Goal: Task Accomplishment & Management: Manage account settings

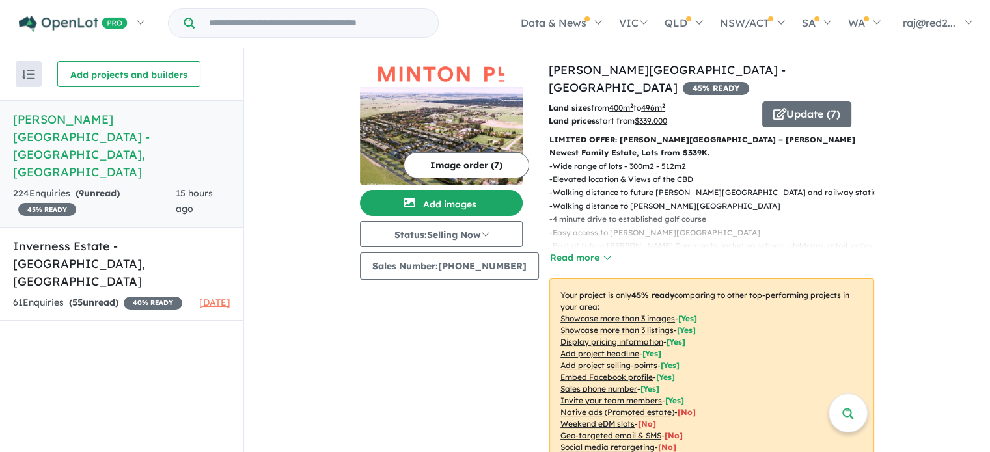
click at [141, 126] on h5 "[PERSON_NAME][GEOGRAPHIC_DATA] - [GEOGRAPHIC_DATA][PERSON_NAME][GEOGRAPHIC_DATA]" at bounding box center [121, 146] width 217 height 70
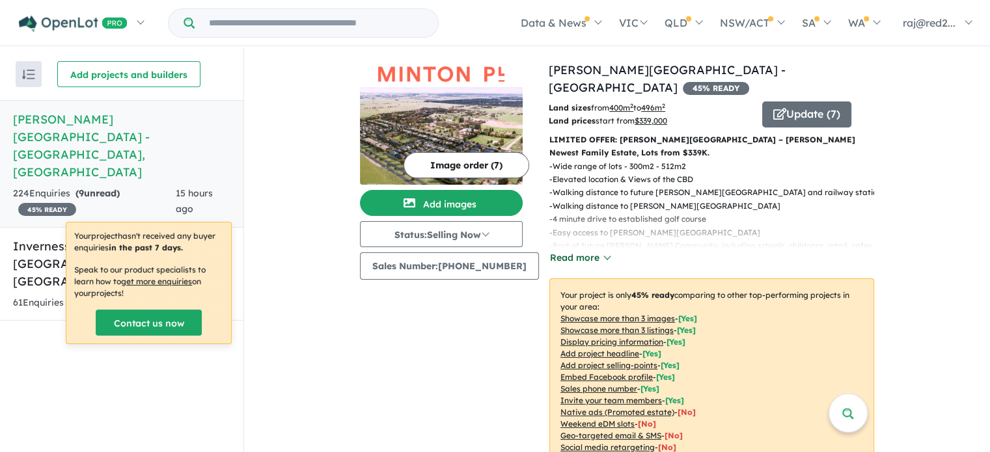
click at [601, 251] on button "Read more" at bounding box center [579, 258] width 61 height 15
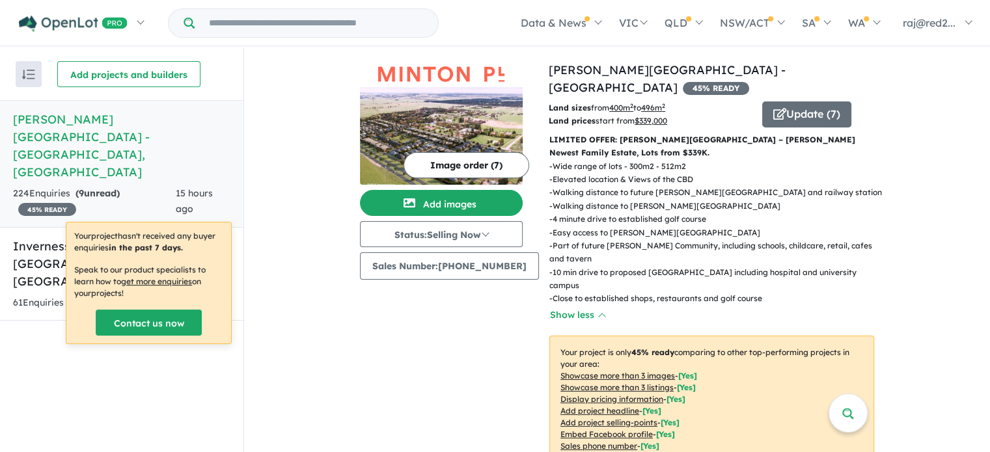
click at [411, 333] on div "Image order ( 7 ) Add images Status: Selling Now In Planning Coming Soon Sellin…" at bounding box center [454, 311] width 189 height 500
click at [816, 102] on button "Update ( 7 )" at bounding box center [806, 115] width 89 height 26
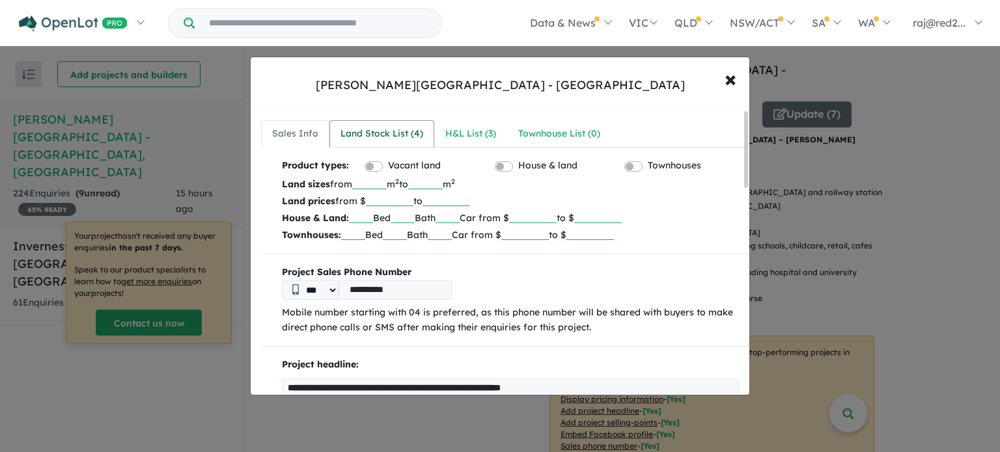
click at [371, 134] on div "Land Stock List ( 4 )" at bounding box center [381, 134] width 83 height 16
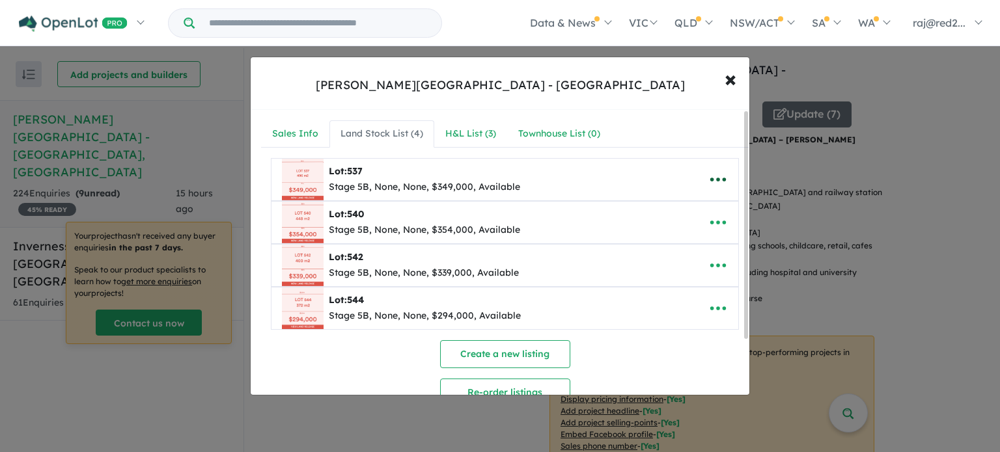
click at [718, 176] on icon "button" at bounding box center [718, 180] width 20 height 20
click at [689, 238] on link "Remove" at bounding box center [689, 242] width 96 height 30
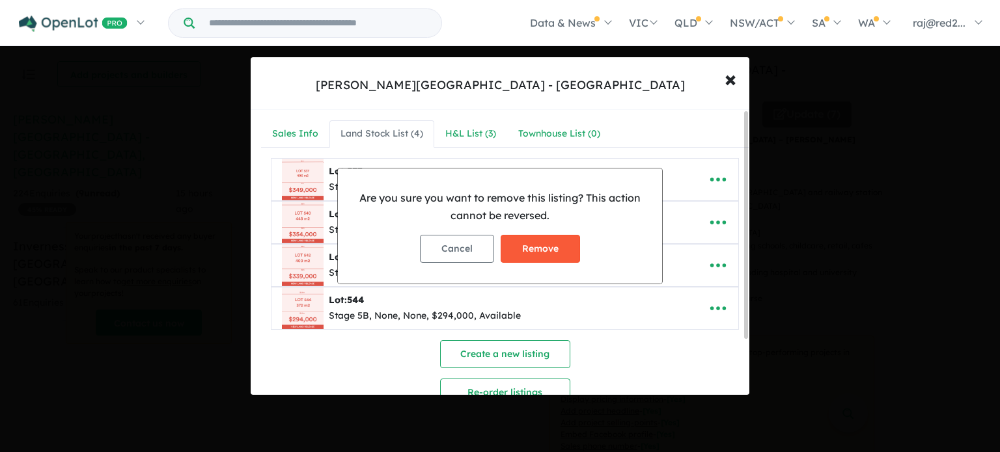
click at [569, 244] on button "Remove" at bounding box center [539, 249] width 79 height 28
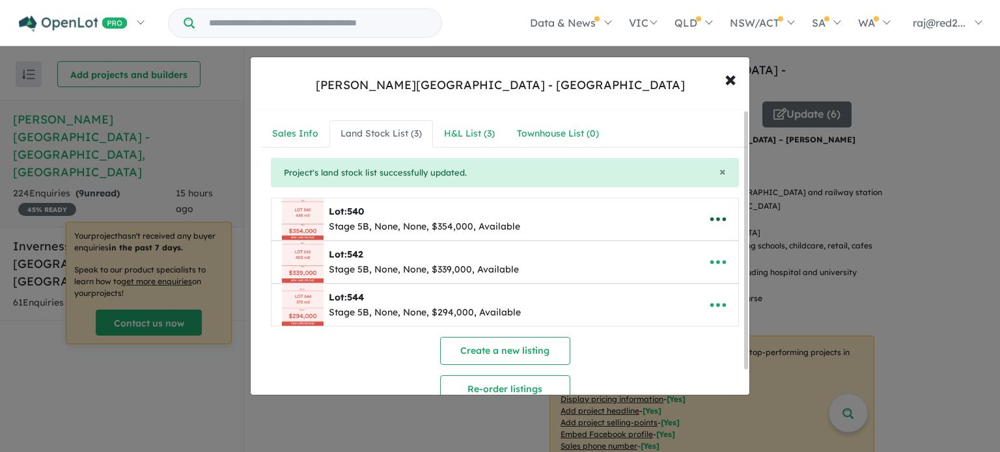
click at [711, 221] on icon "button" at bounding box center [718, 220] width 20 height 20
click at [667, 286] on link "Remove" at bounding box center [689, 282] width 96 height 30
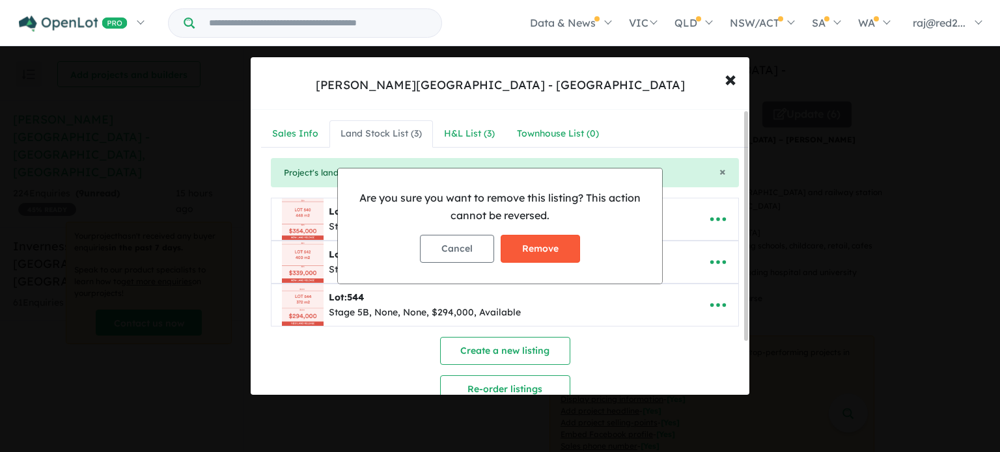
click at [570, 256] on button "Remove" at bounding box center [539, 249] width 79 height 28
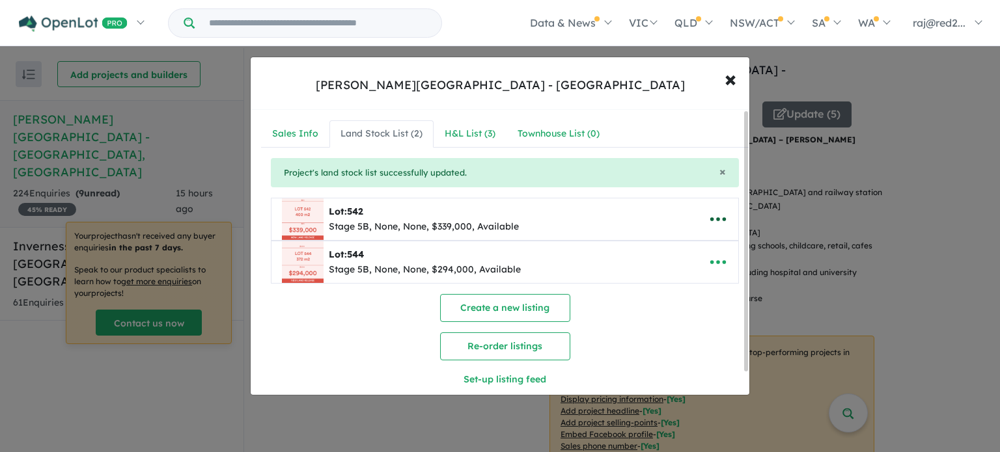
click at [723, 221] on icon "button" at bounding box center [718, 220] width 20 height 20
click at [685, 281] on link "Remove" at bounding box center [689, 282] width 96 height 30
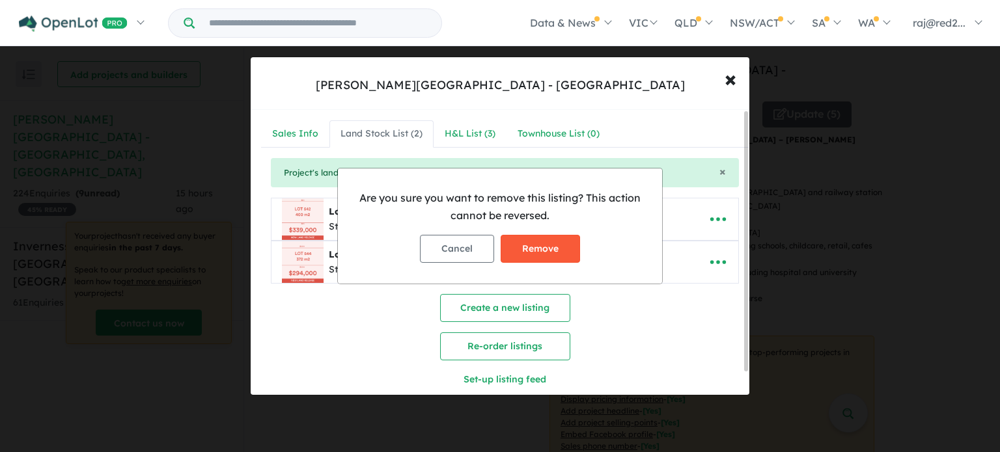
click at [554, 246] on button "Remove" at bounding box center [539, 249] width 79 height 28
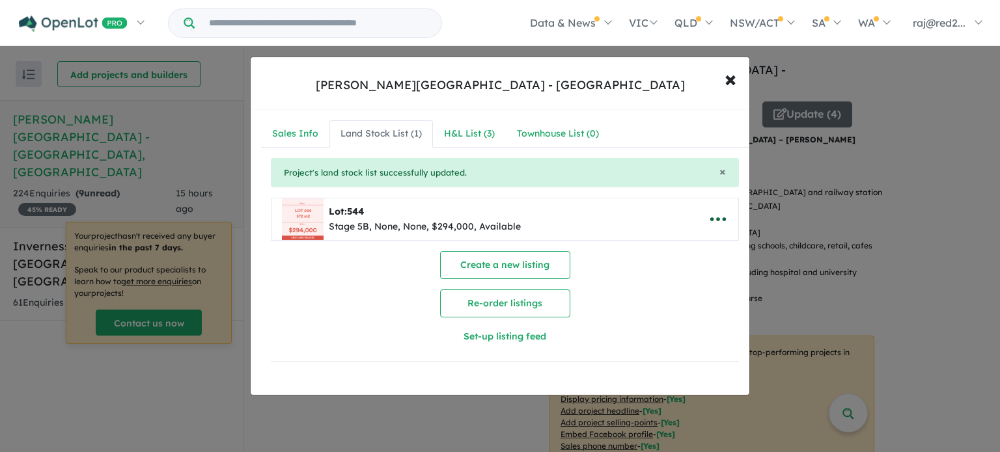
click at [717, 220] on icon "button" at bounding box center [718, 220] width 20 height 20
click at [682, 282] on link "Remove" at bounding box center [689, 282] width 96 height 30
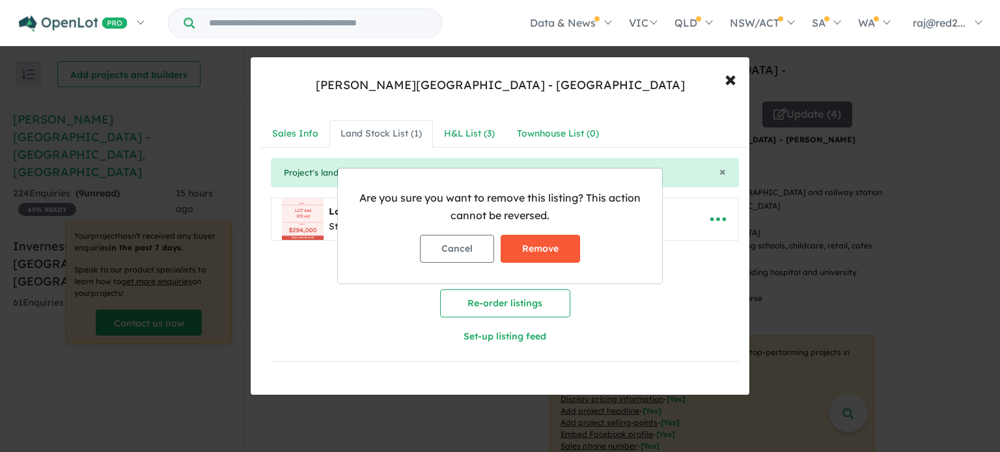
click at [557, 254] on button "Remove" at bounding box center [539, 249] width 79 height 28
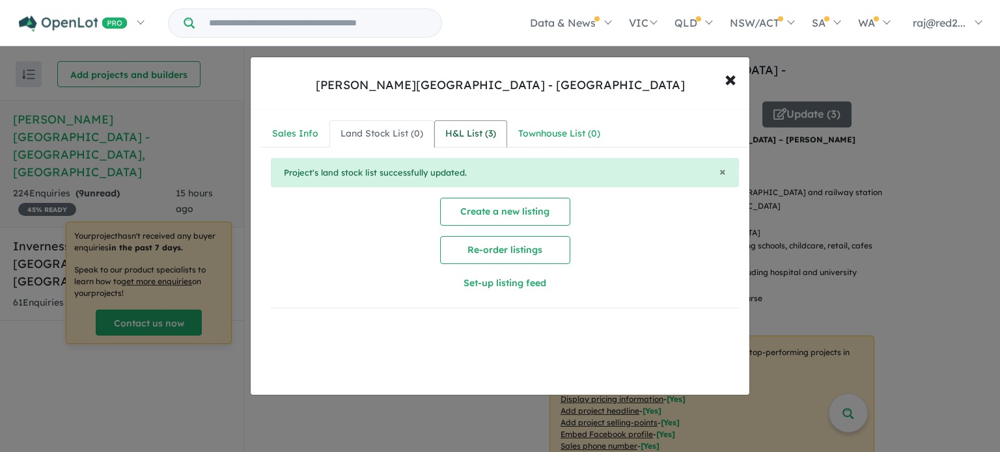
click at [467, 139] on div "H&L List ( 3 )" at bounding box center [470, 134] width 51 height 16
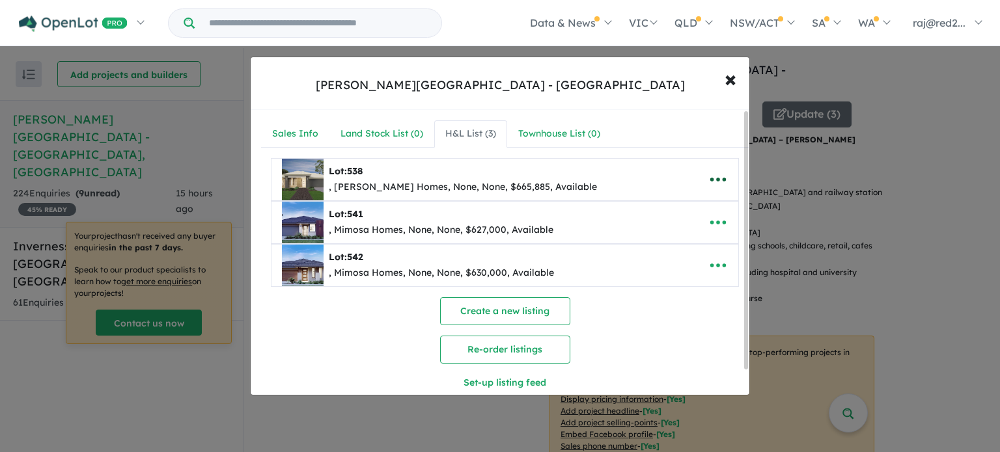
click at [713, 182] on icon "button" at bounding box center [718, 180] width 20 height 20
click at [684, 241] on link "Remove" at bounding box center [689, 242] width 96 height 30
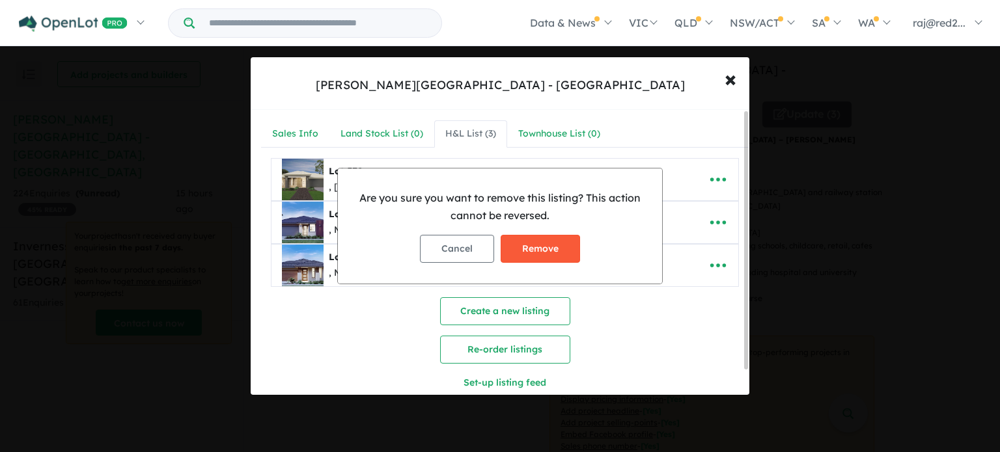
click at [542, 247] on button "Remove" at bounding box center [539, 249] width 79 height 28
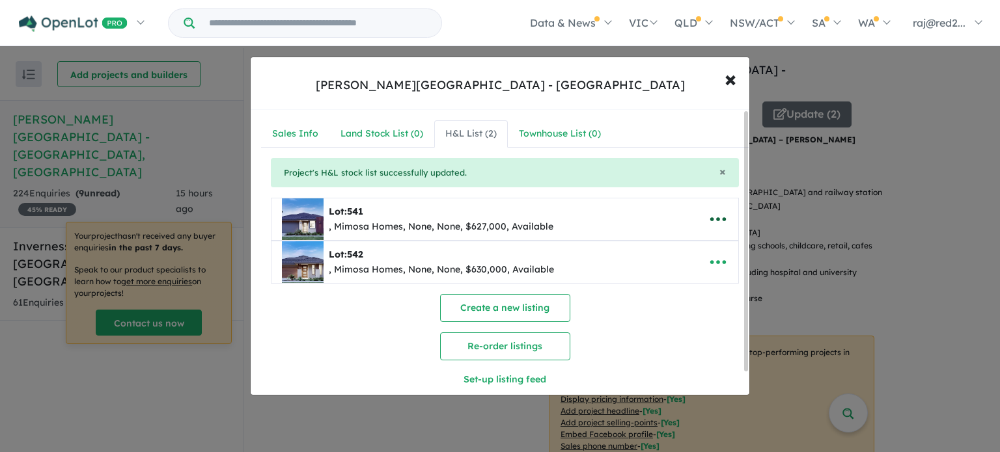
click at [709, 216] on icon "button" at bounding box center [718, 220] width 20 height 20
click at [671, 282] on link "Remove" at bounding box center [689, 282] width 96 height 30
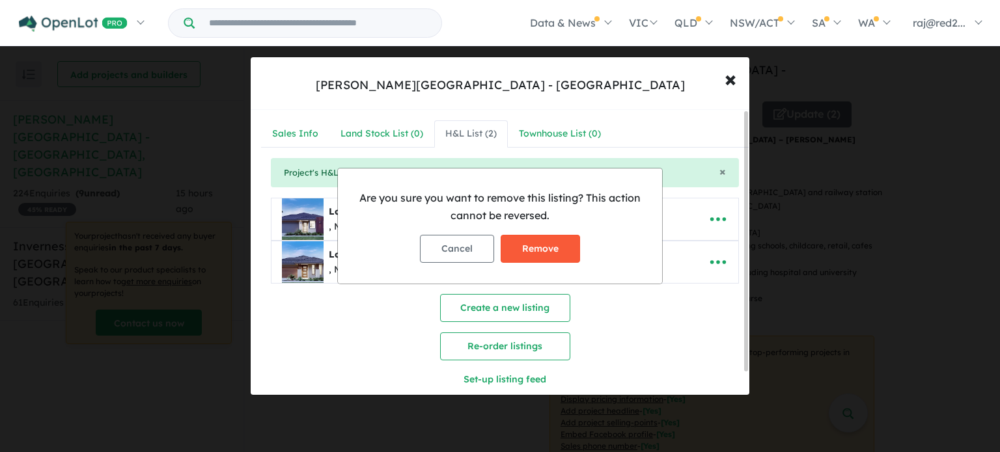
click at [555, 252] on button "Remove" at bounding box center [539, 249] width 79 height 28
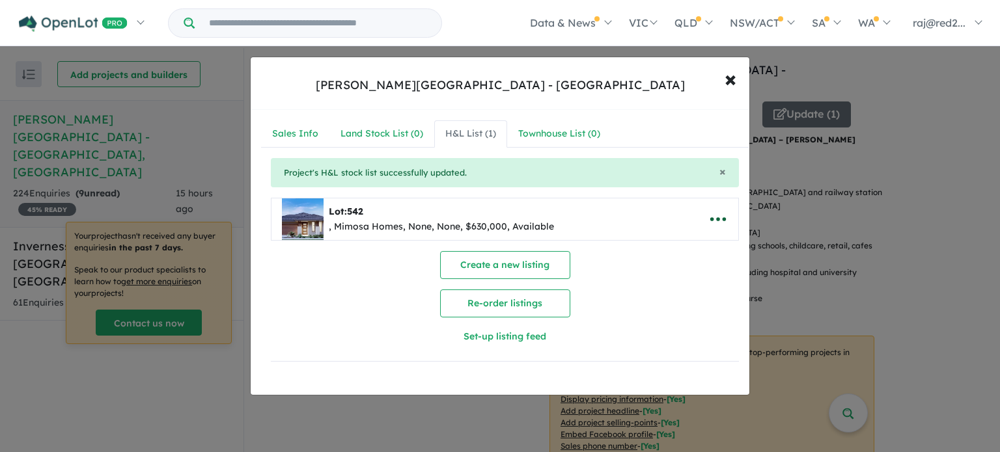
click at [716, 223] on icon "button" at bounding box center [718, 220] width 20 height 20
click at [678, 286] on link "Remove" at bounding box center [689, 282] width 96 height 30
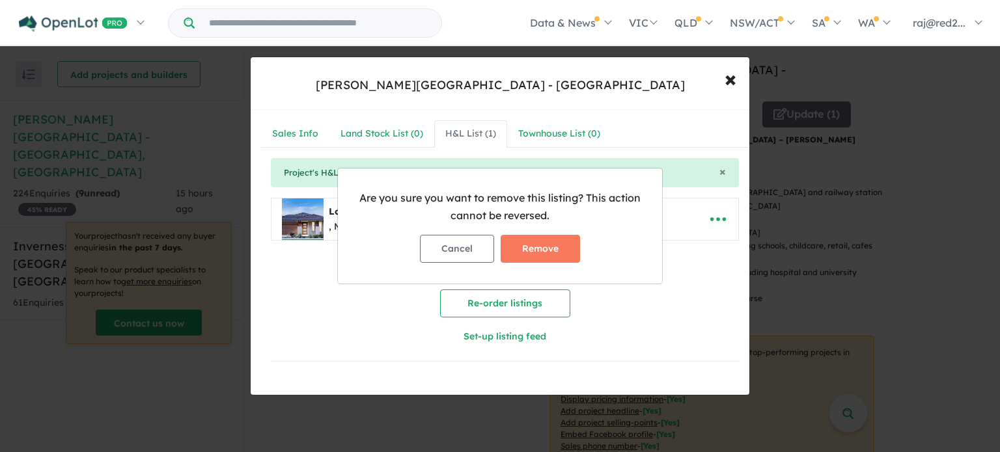
click at [556, 247] on button "Remove" at bounding box center [539, 249] width 79 height 28
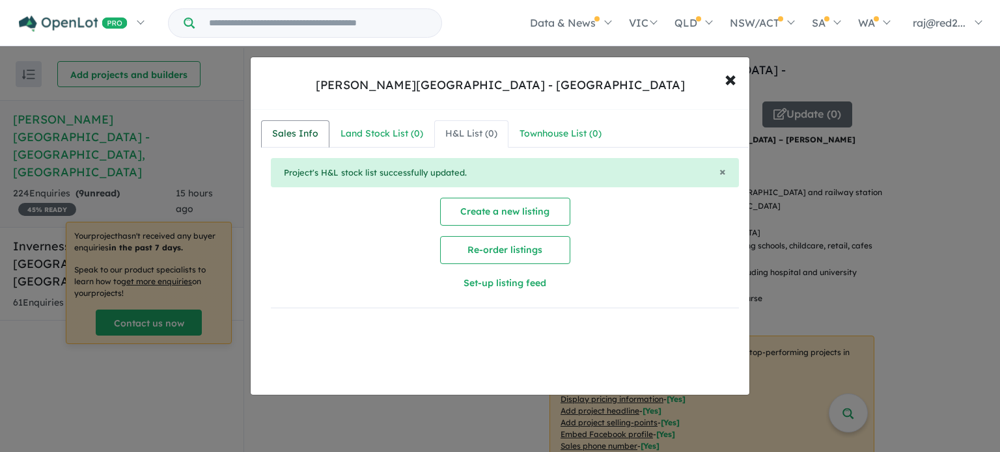
click at [299, 134] on div "Sales Info" at bounding box center [295, 134] width 46 height 16
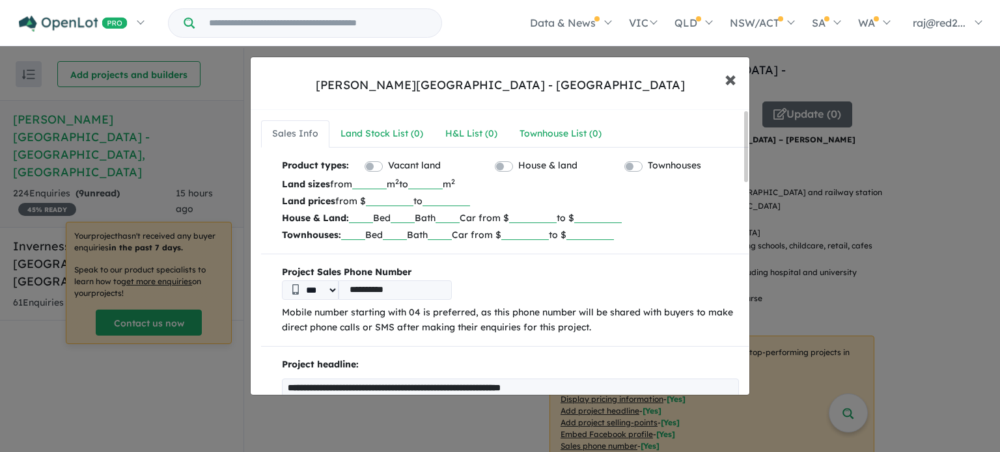
click at [726, 83] on span "×" at bounding box center [730, 78] width 12 height 28
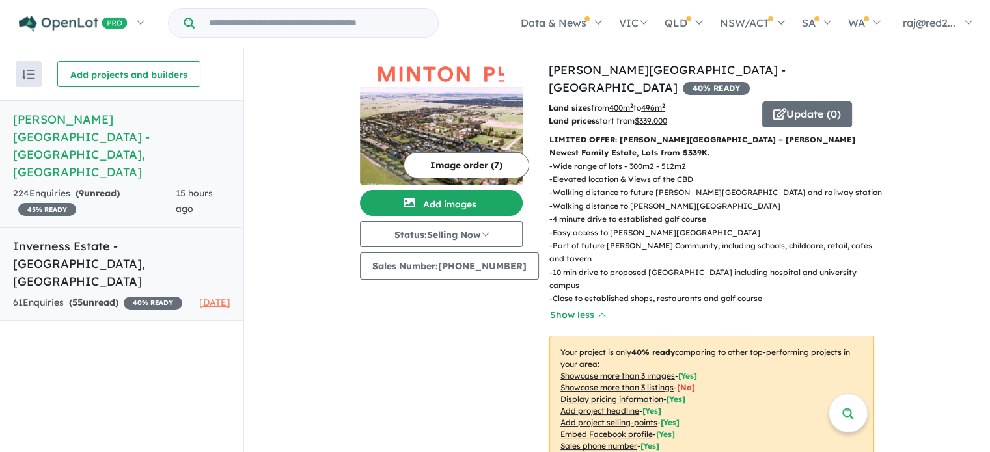
click at [122, 238] on h5 "Inverness Estate - [GEOGRAPHIC_DATA][PERSON_NAME][GEOGRAPHIC_DATA]" at bounding box center [121, 264] width 217 height 53
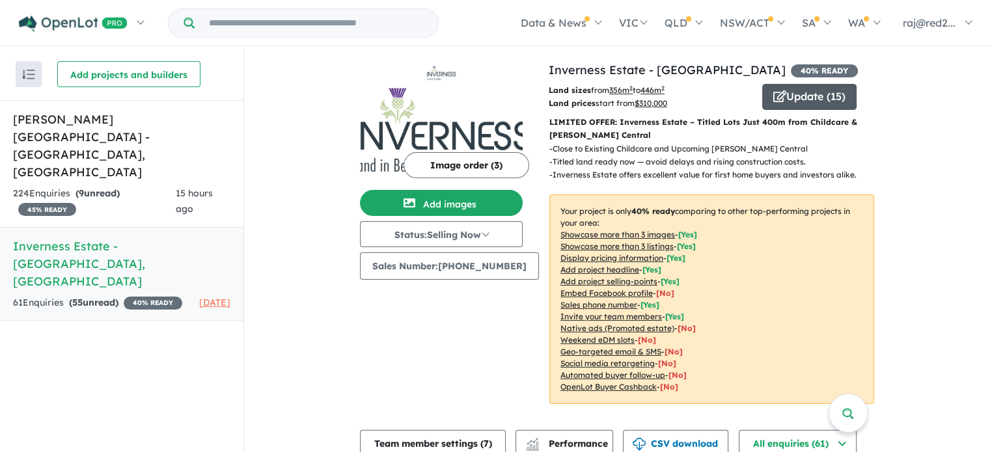
click at [807, 98] on button "Update ( 15 )" at bounding box center [809, 97] width 94 height 26
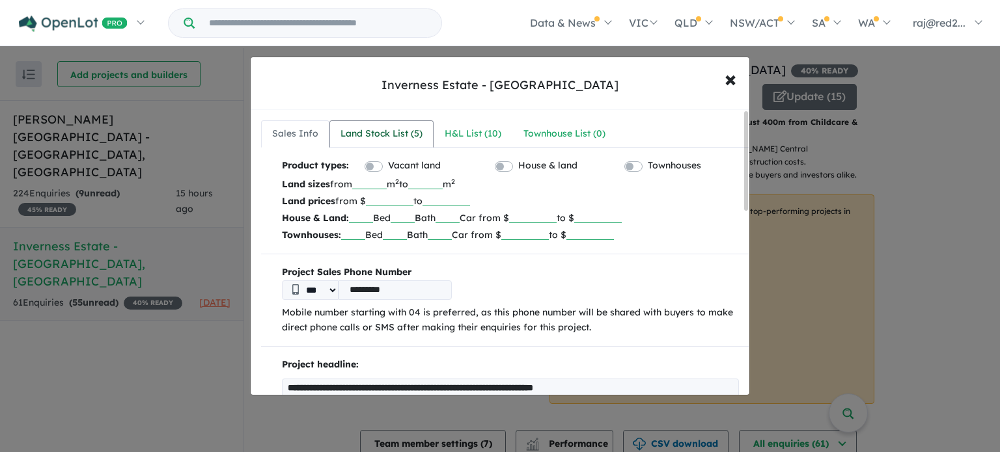
click at [402, 131] on div "Land Stock List ( 5 )" at bounding box center [381, 134] width 82 height 16
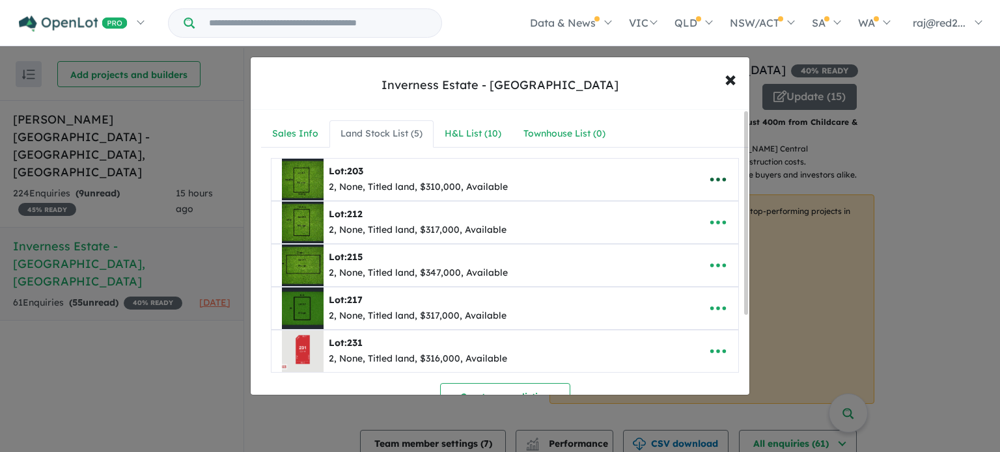
click at [716, 175] on icon "button" at bounding box center [718, 180] width 20 height 20
click at [691, 236] on link "Remove" at bounding box center [689, 242] width 96 height 30
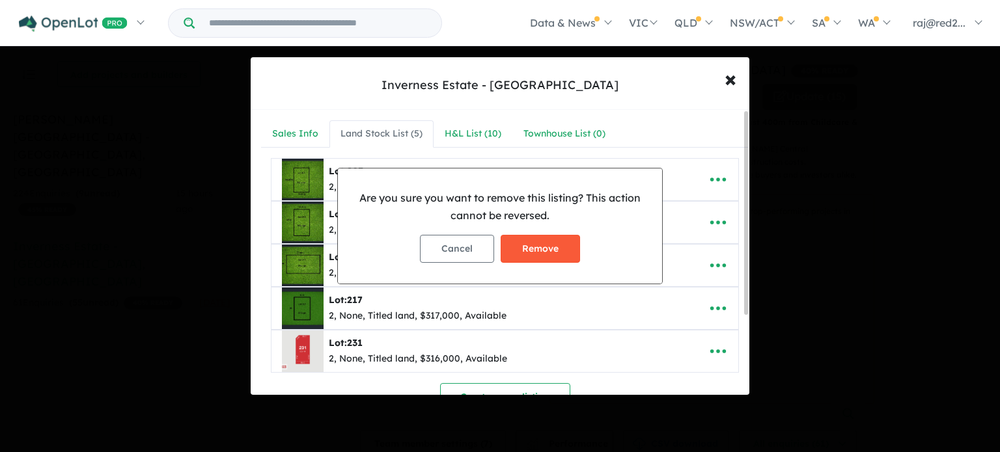
click at [545, 245] on button "Remove" at bounding box center [539, 249] width 79 height 28
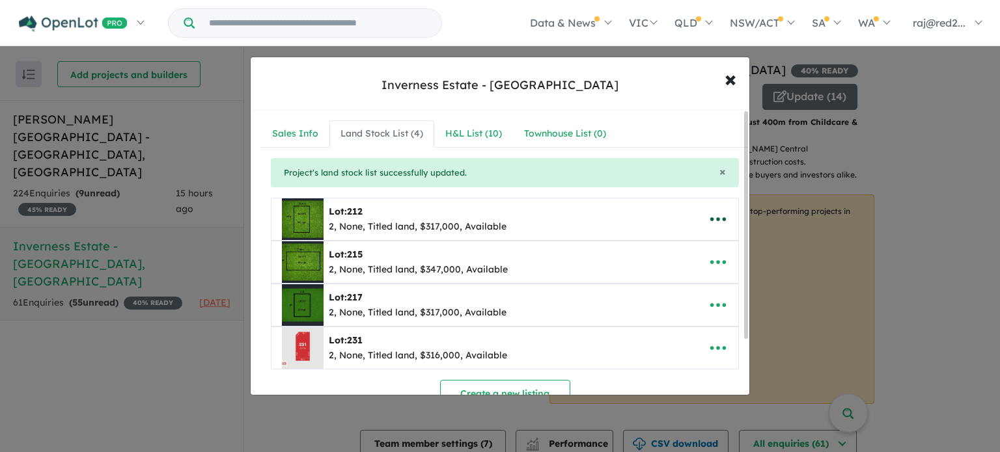
click at [722, 222] on icon "button" at bounding box center [718, 220] width 20 height 20
click at [695, 272] on link "Remove" at bounding box center [689, 282] width 96 height 30
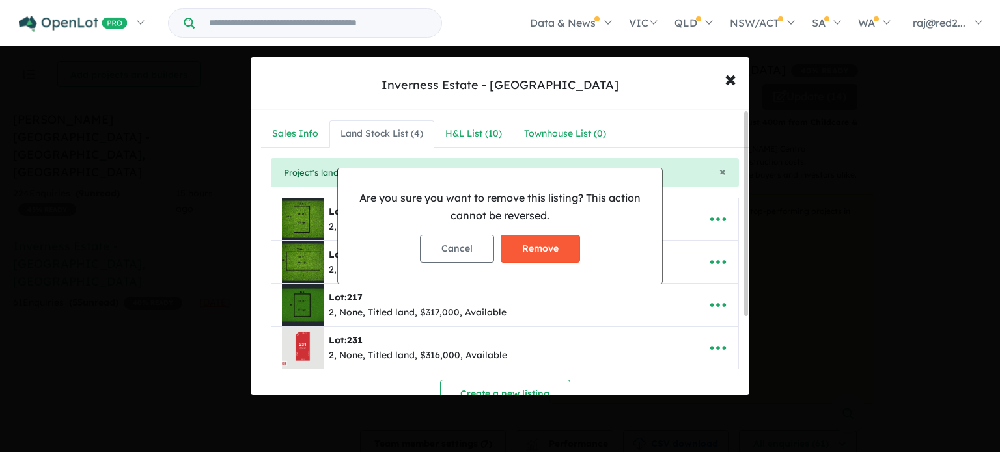
click at [538, 245] on button "Remove" at bounding box center [539, 249] width 79 height 28
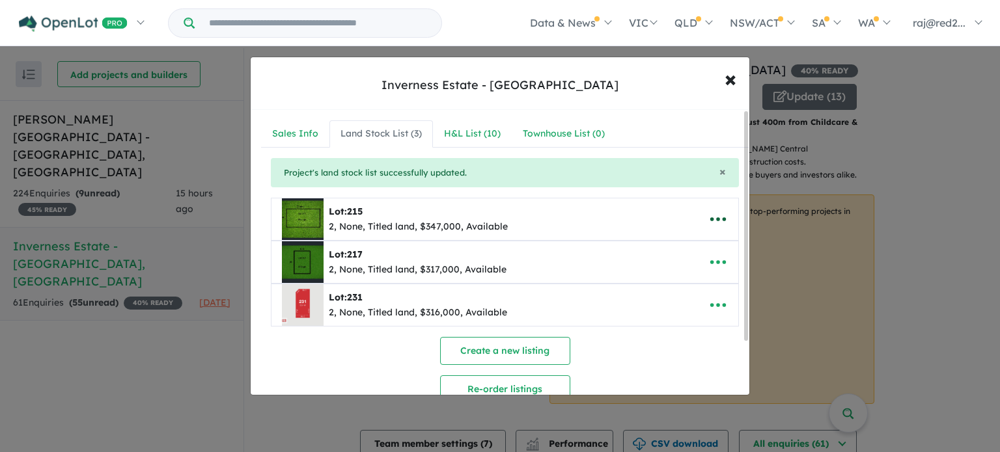
click at [718, 223] on icon "button" at bounding box center [718, 220] width 20 height 20
click at [689, 276] on link "Remove" at bounding box center [689, 282] width 96 height 30
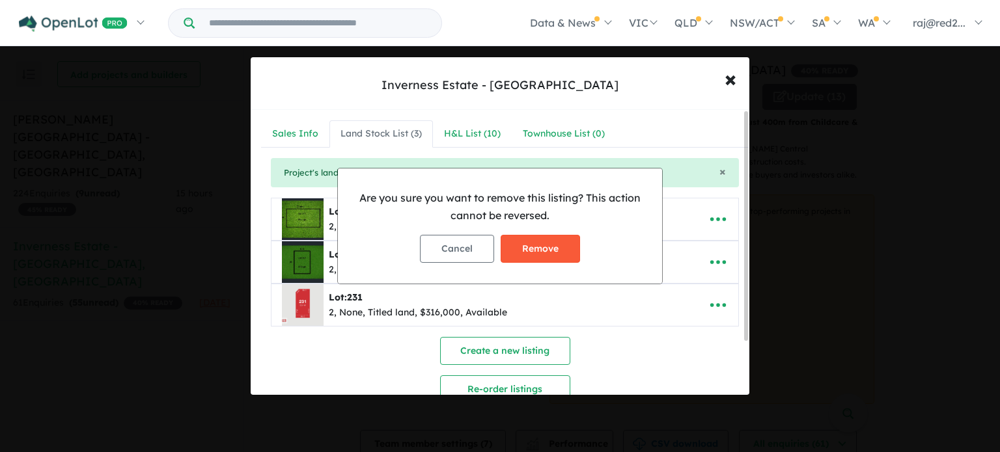
click at [569, 248] on button "Remove" at bounding box center [539, 249] width 79 height 28
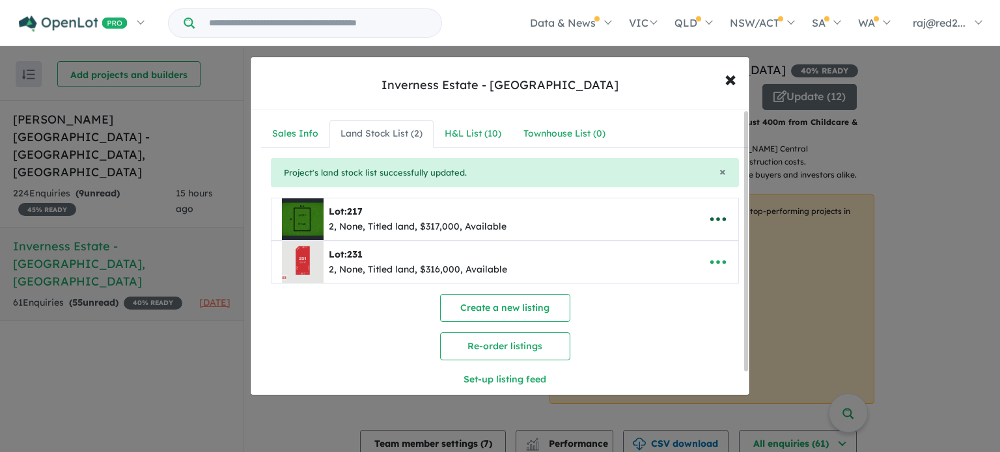
click at [722, 220] on icon "button" at bounding box center [718, 220] width 20 height 20
click at [696, 271] on link "Remove" at bounding box center [689, 282] width 96 height 30
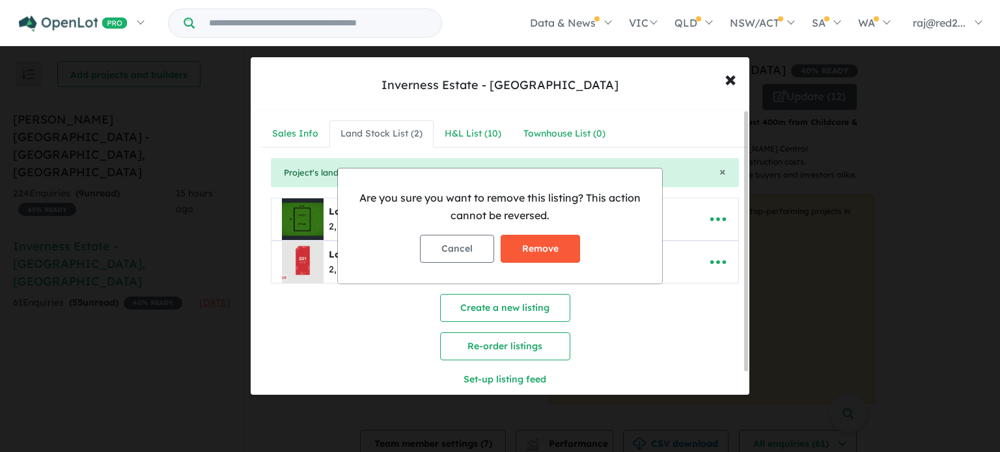
click at [559, 254] on button "Remove" at bounding box center [539, 249] width 79 height 28
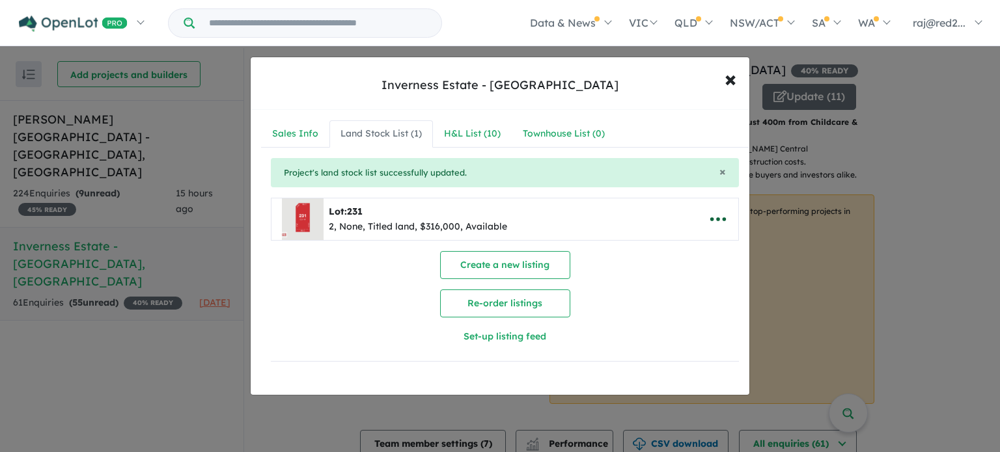
click at [713, 221] on icon "button" at bounding box center [718, 220] width 20 height 20
click at [674, 273] on link "Remove" at bounding box center [689, 282] width 96 height 30
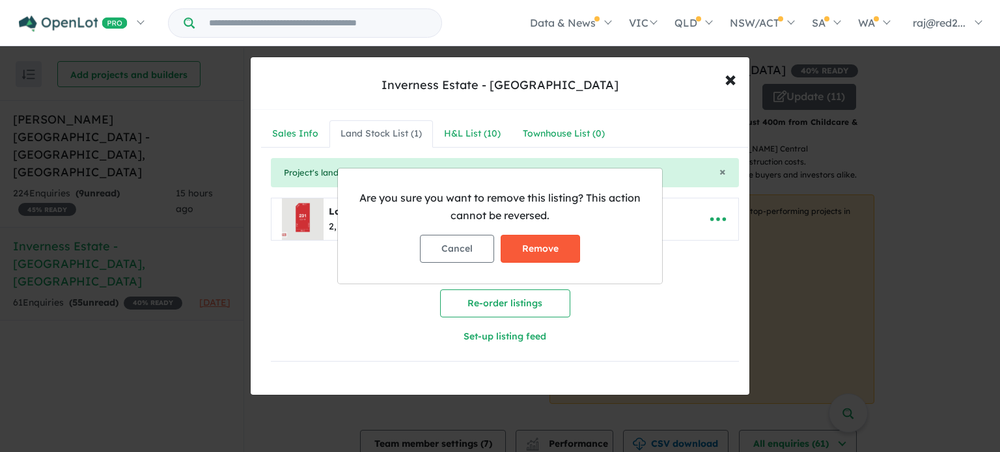
click at [570, 252] on button "Remove" at bounding box center [539, 249] width 79 height 28
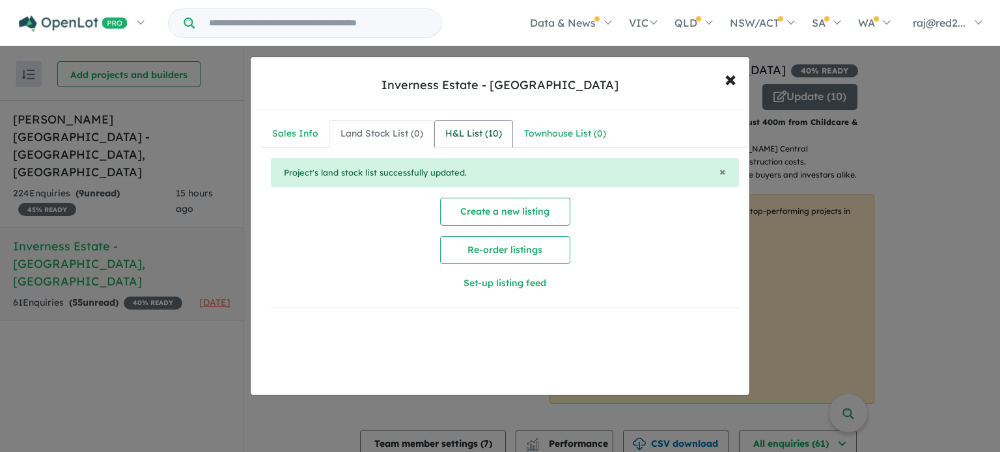
click at [489, 138] on div "H&L List ( 10 )" at bounding box center [473, 134] width 57 height 16
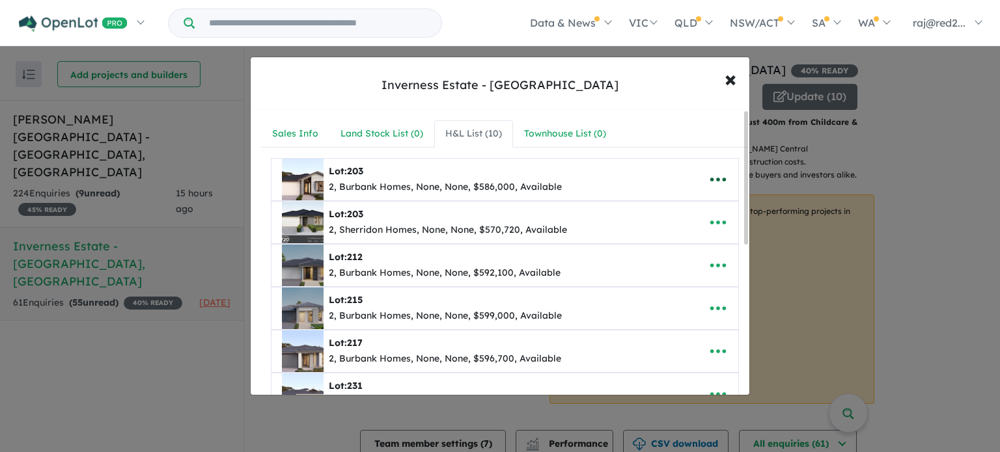
drag, startPoint x: 713, startPoint y: 178, endPoint x: 710, endPoint y: 184, distance: 7.3
click at [713, 178] on icon "button" at bounding box center [718, 180] width 16 height 4
click at [664, 243] on link "Remove" at bounding box center [689, 242] width 96 height 30
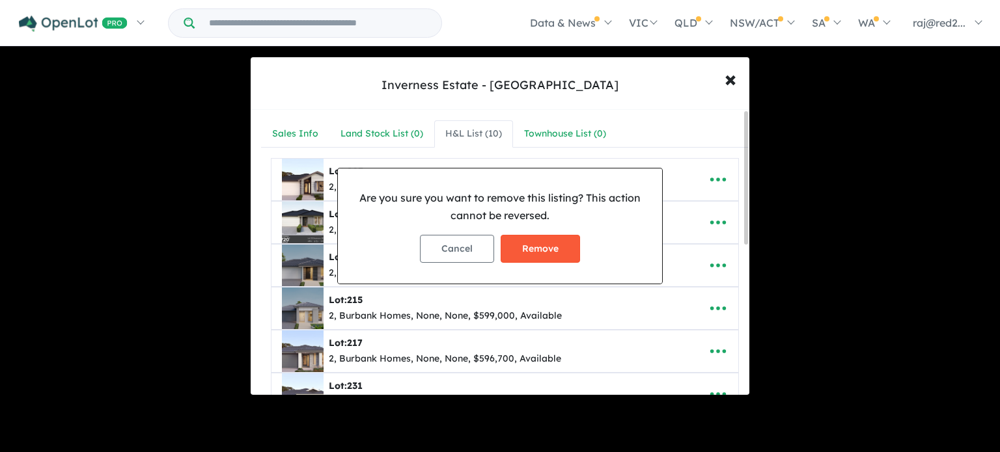
click at [567, 248] on button "Remove" at bounding box center [539, 249] width 79 height 28
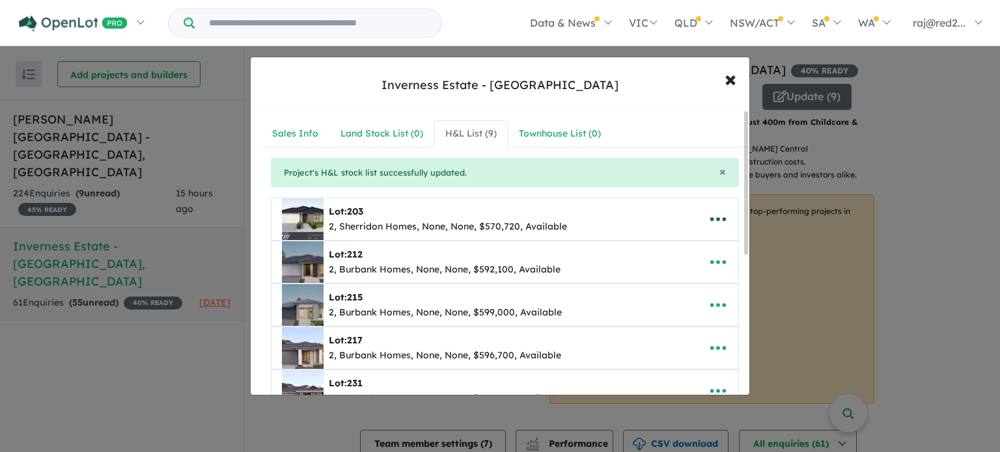
click at [715, 212] on icon "button" at bounding box center [718, 220] width 20 height 20
click at [682, 273] on link "Remove" at bounding box center [689, 282] width 96 height 30
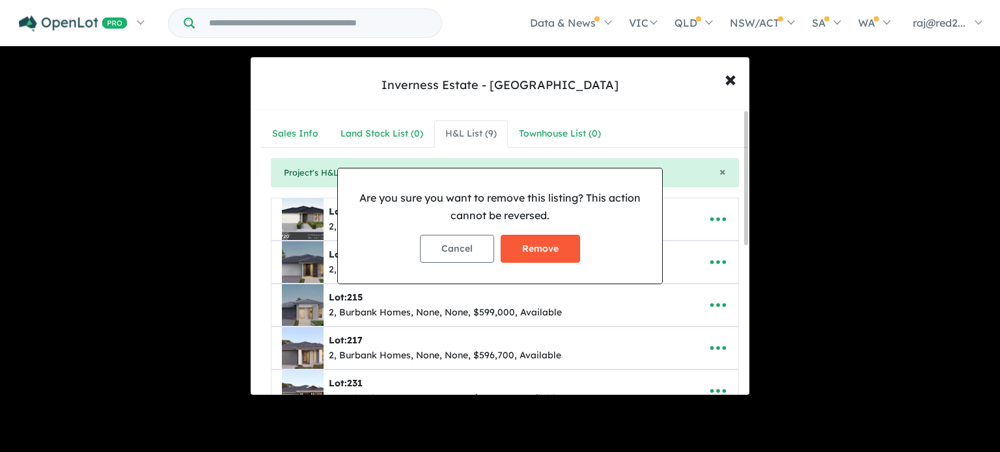
click at [560, 252] on button "Remove" at bounding box center [539, 249] width 79 height 28
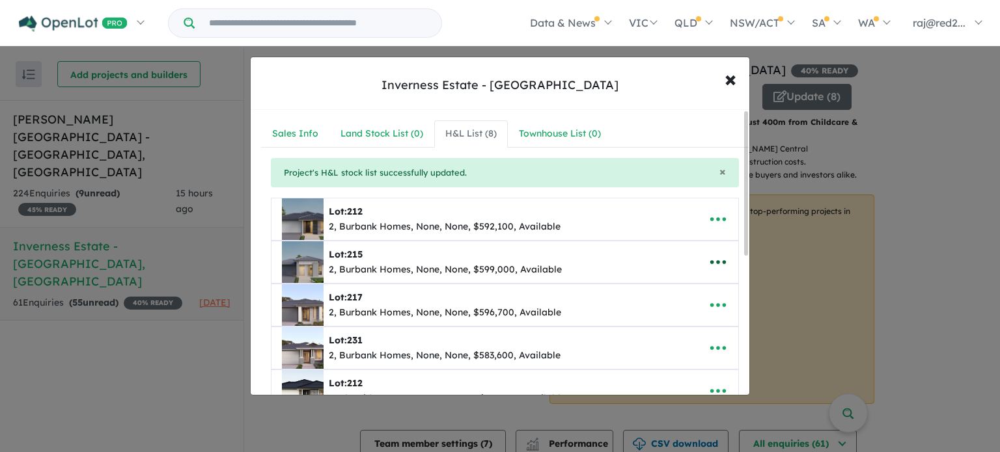
click at [713, 262] on icon "button" at bounding box center [718, 263] width 16 height 4
click at [683, 323] on link "Remove" at bounding box center [689, 325] width 96 height 30
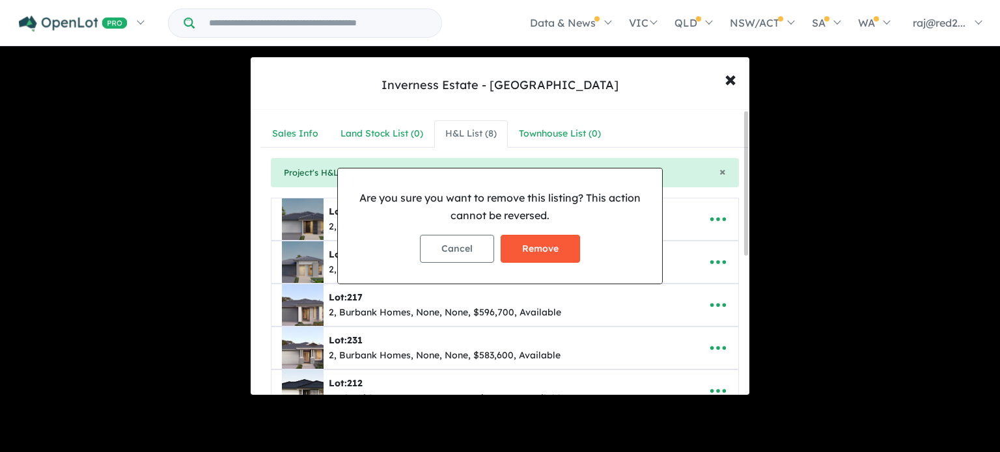
click at [548, 254] on button "Remove" at bounding box center [539, 249] width 79 height 28
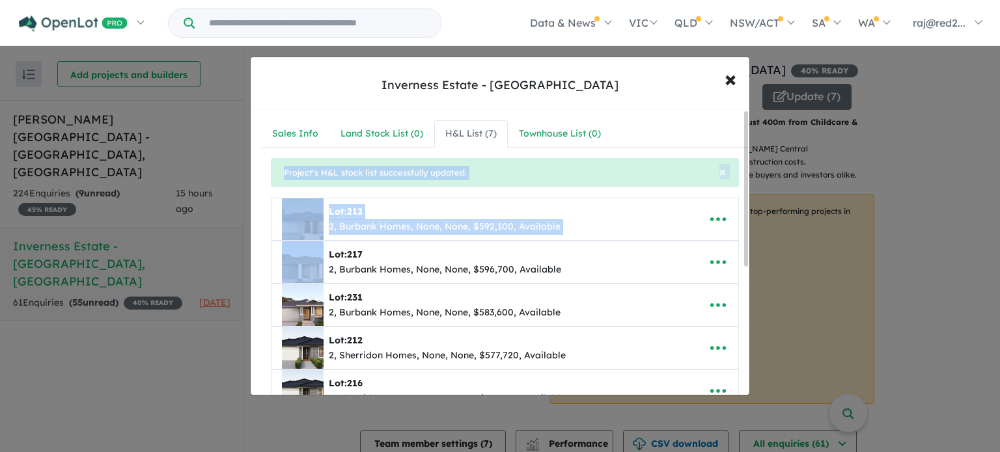
click at [659, 226] on div "Lot: 212 2, Burbank Homes, None, None, $592,100, Available" at bounding box center [484, 219] width 405 height 42
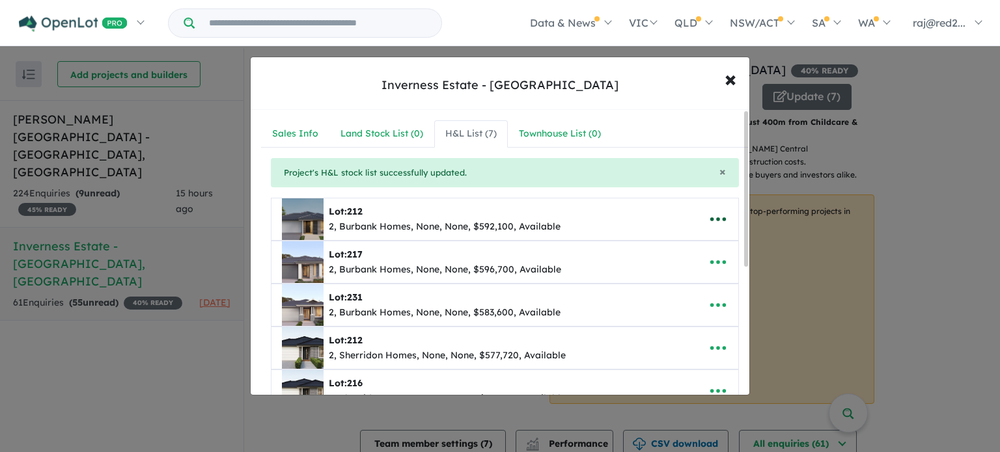
click at [712, 222] on icon "button" at bounding box center [718, 220] width 20 height 20
click at [679, 277] on link "Remove" at bounding box center [689, 282] width 96 height 30
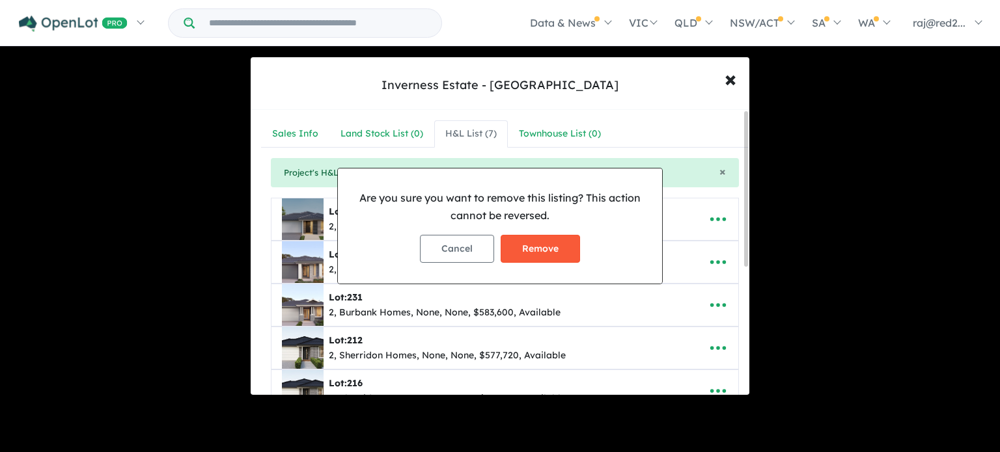
click at [557, 255] on button "Remove" at bounding box center [539, 249] width 79 height 28
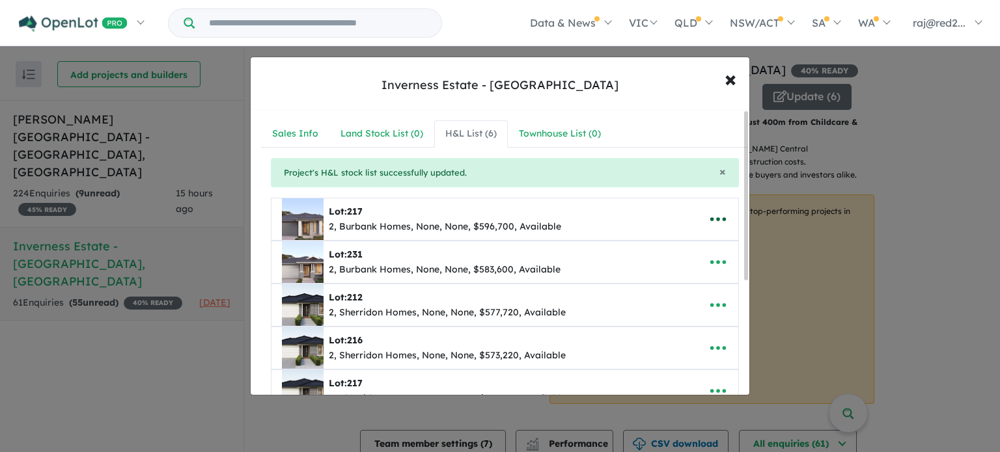
click at [716, 226] on icon "button" at bounding box center [718, 220] width 20 height 20
click at [676, 275] on link "Remove" at bounding box center [689, 282] width 96 height 30
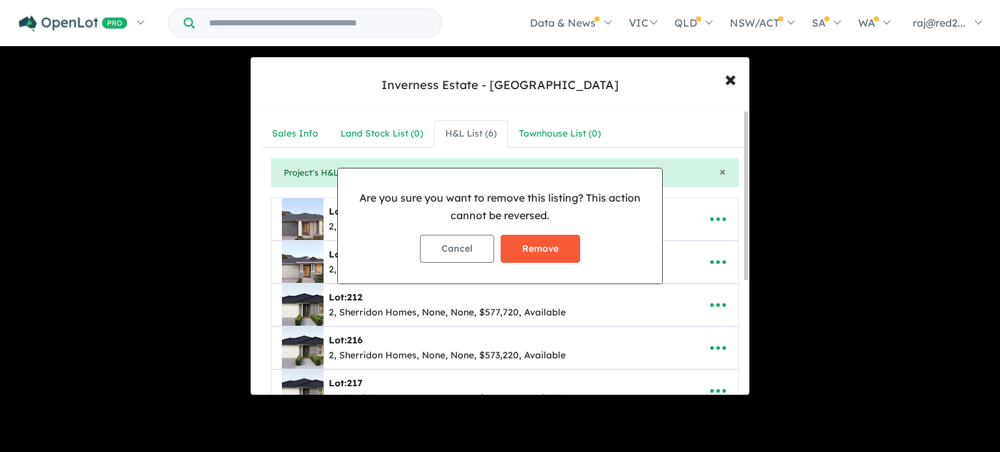
click at [552, 252] on button "Remove" at bounding box center [539, 249] width 79 height 28
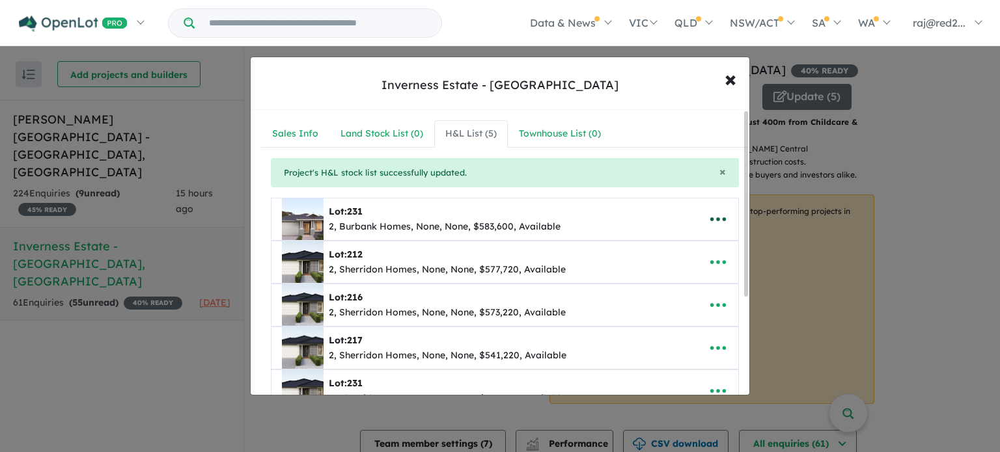
click at [718, 219] on icon "button" at bounding box center [718, 220] width 16 height 4
click at [677, 276] on link "Remove" at bounding box center [689, 282] width 96 height 30
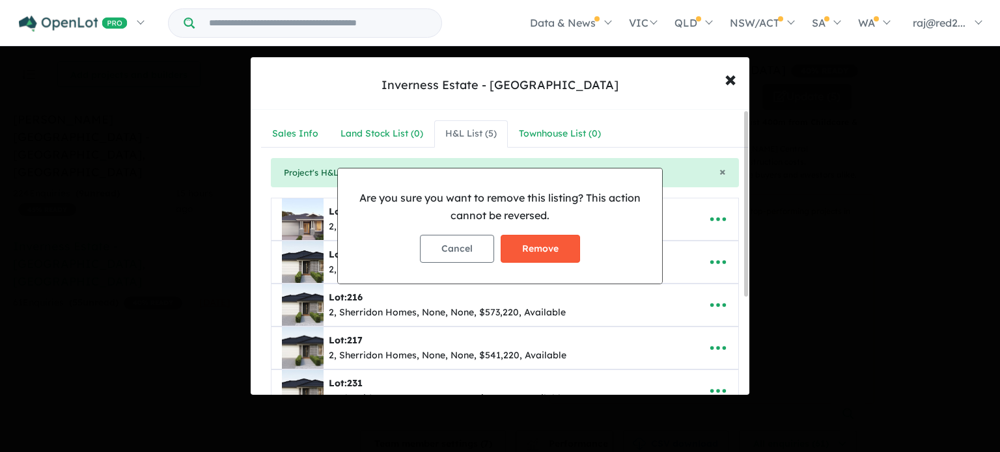
click at [564, 252] on button "Remove" at bounding box center [539, 249] width 79 height 28
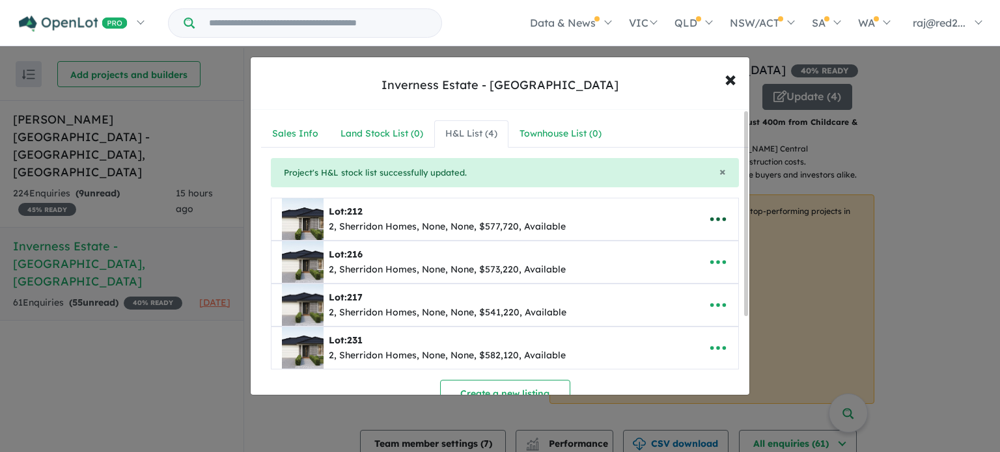
click at [714, 221] on icon "button" at bounding box center [718, 220] width 20 height 20
click at [687, 275] on link "Remove" at bounding box center [689, 282] width 96 height 30
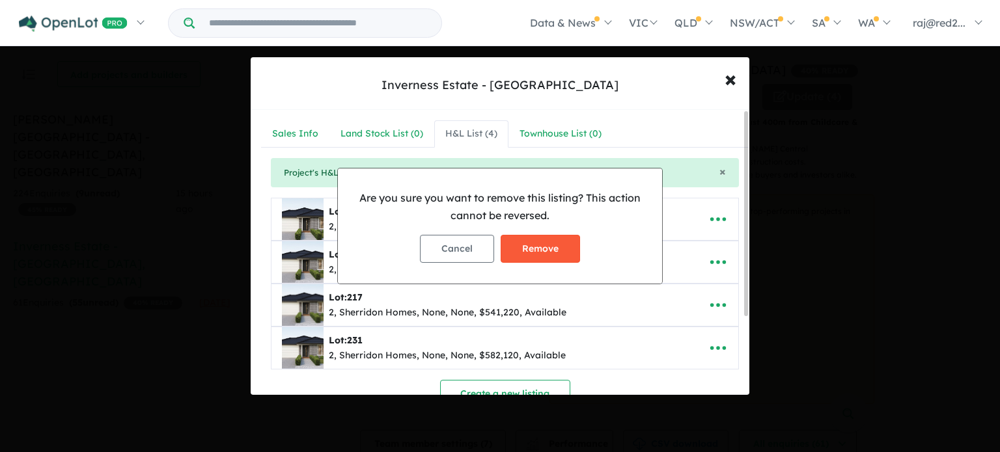
click at [554, 255] on button "Remove" at bounding box center [539, 249] width 79 height 28
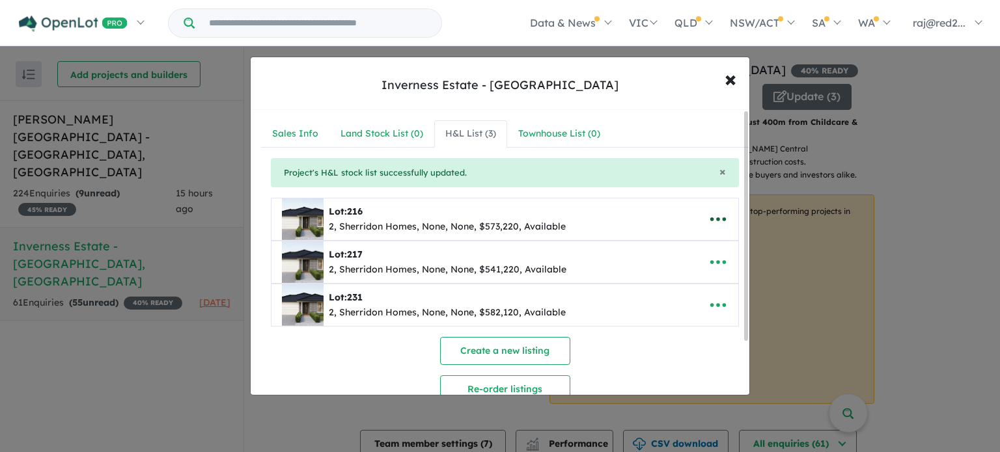
click at [722, 211] on icon "button" at bounding box center [718, 220] width 20 height 20
click at [687, 278] on link "Remove" at bounding box center [689, 282] width 96 height 30
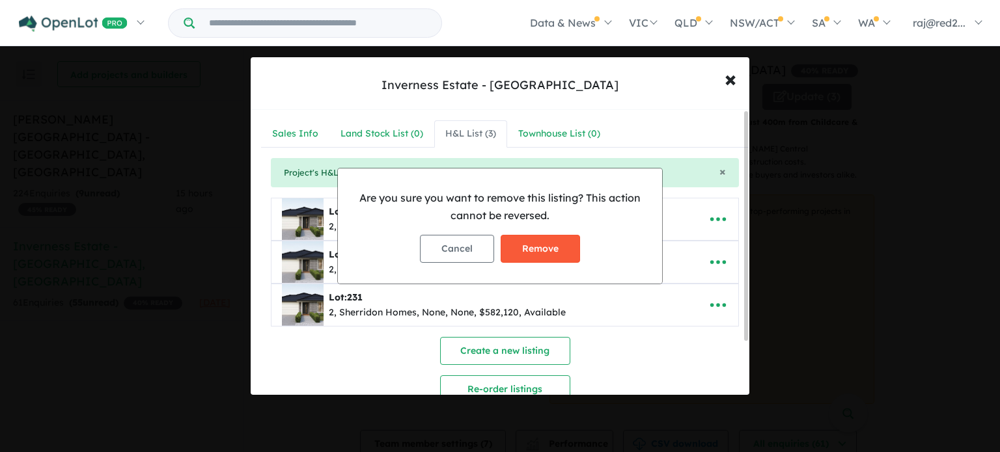
click at [534, 251] on button "Remove" at bounding box center [539, 249] width 79 height 28
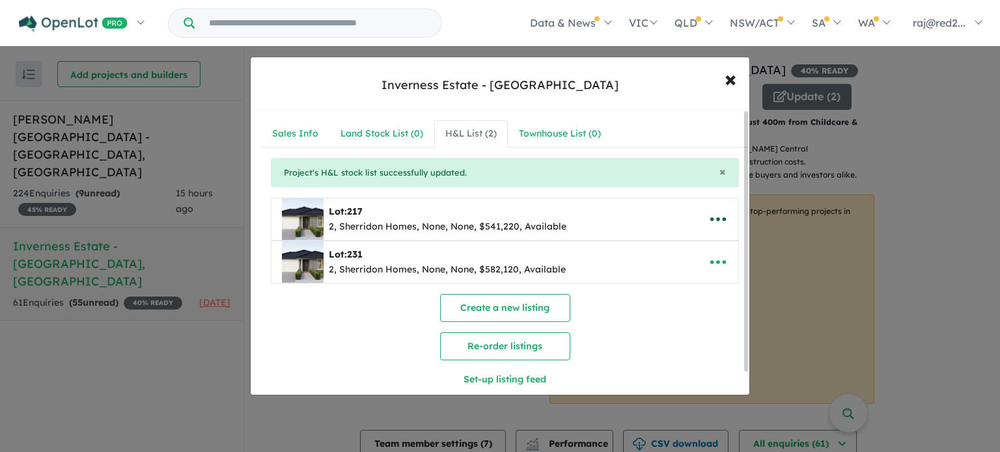
click at [716, 219] on icon "button" at bounding box center [718, 220] width 20 height 20
click at [682, 283] on link "Remove" at bounding box center [689, 282] width 96 height 30
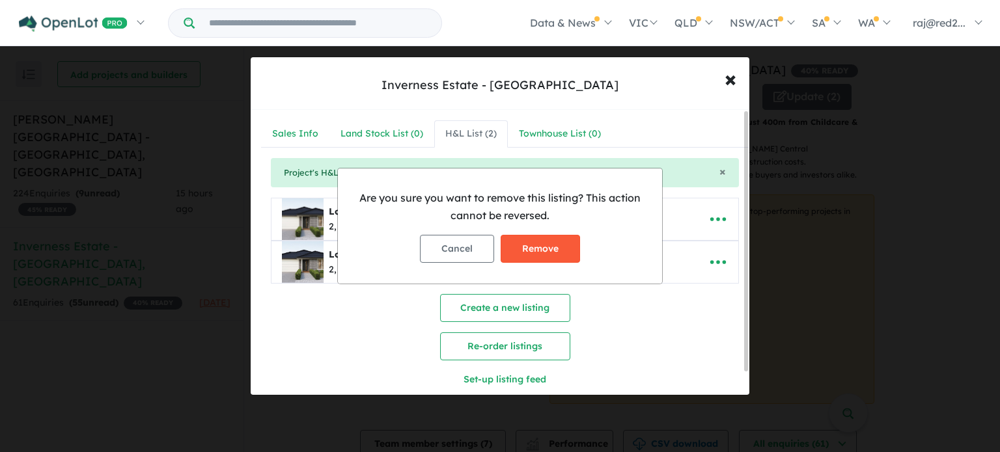
click at [555, 251] on button "Remove" at bounding box center [539, 249] width 79 height 28
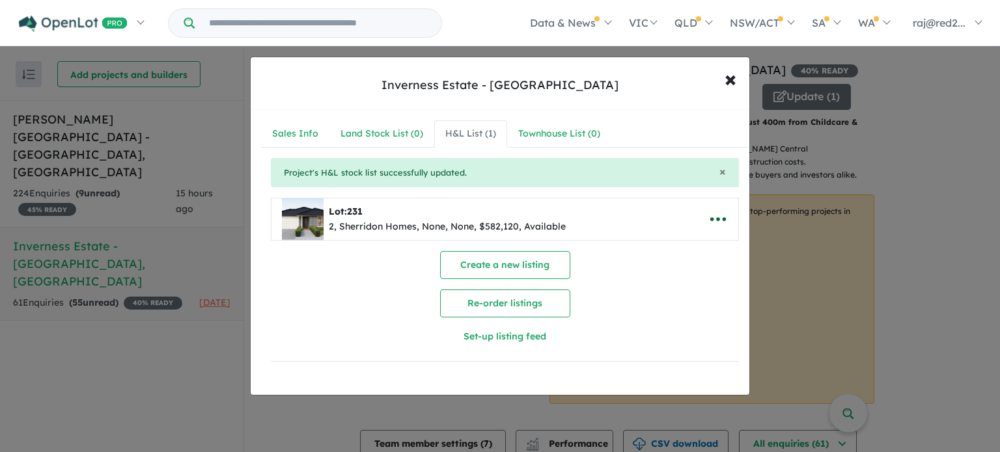
click at [713, 219] on icon "button" at bounding box center [718, 220] width 16 height 4
click at [698, 286] on link "Remove" at bounding box center [689, 282] width 96 height 30
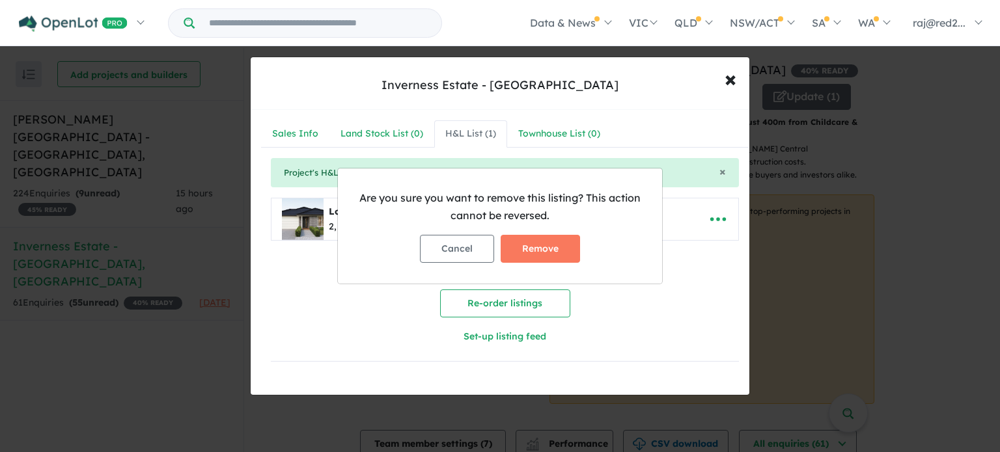
drag, startPoint x: 552, startPoint y: 244, endPoint x: 567, endPoint y: 248, distance: 16.1
click at [551, 244] on button "Remove" at bounding box center [539, 249] width 79 height 28
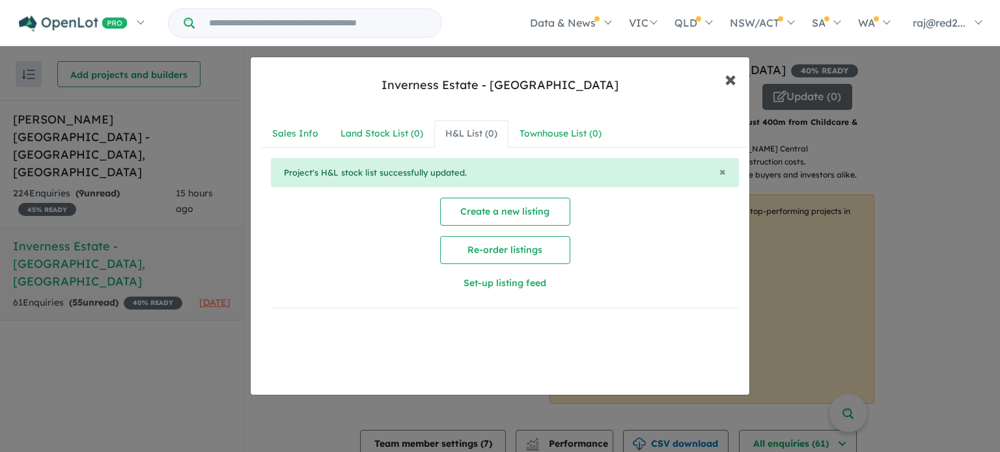
click at [731, 78] on span "×" at bounding box center [730, 78] width 12 height 28
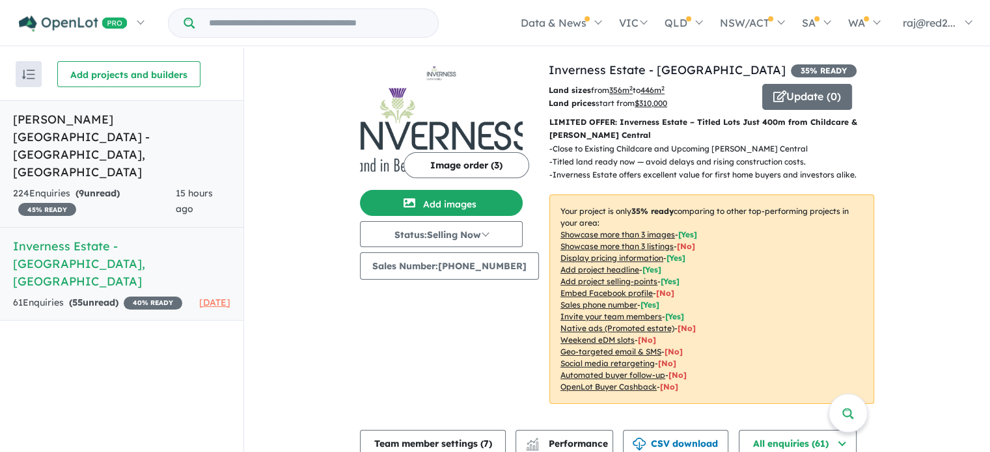
click at [172, 129] on link "[PERSON_NAME][GEOGRAPHIC_DATA] - [GEOGRAPHIC_DATA][PERSON_NAME][GEOGRAPHIC_DATA…" at bounding box center [121, 164] width 243 height 128
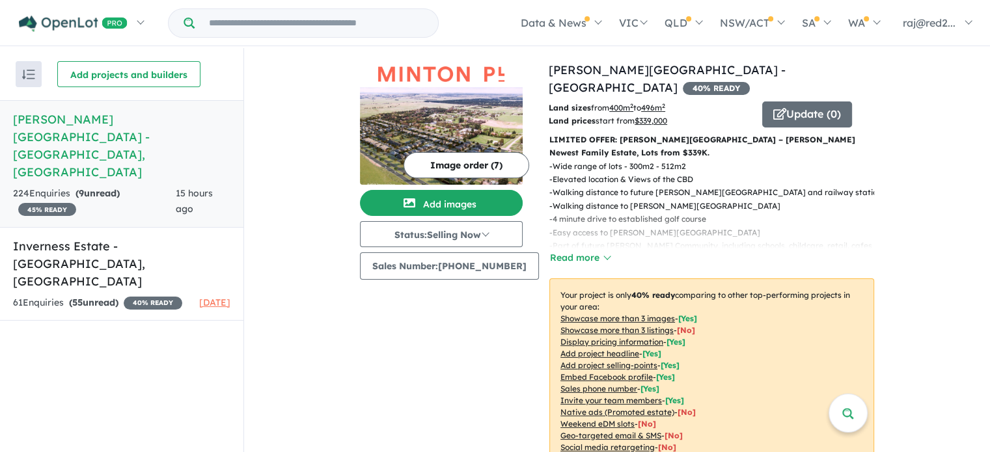
click at [414, 346] on div "Image order ( 7 ) Add images Status: Selling Now In Planning Coming Soon Sellin…" at bounding box center [454, 282] width 189 height 442
